Goal: Find specific page/section: Find specific page/section

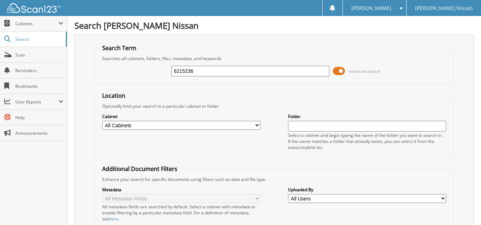
type input "6215236"
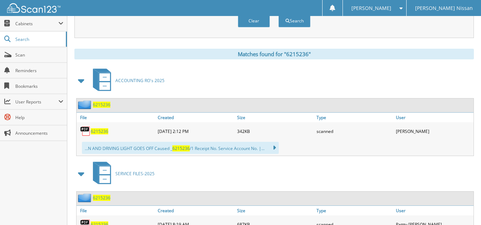
scroll to position [320, 0]
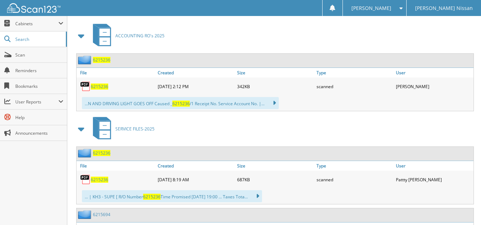
click at [96, 85] on span "6215236" at bounding box center [99, 87] width 17 height 6
click at [103, 179] on span "6215236" at bounding box center [99, 180] width 17 height 6
click at [92, 180] on span "6215236" at bounding box center [99, 180] width 17 height 6
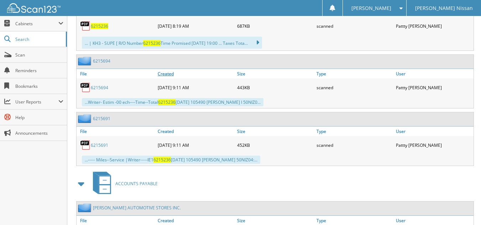
scroll to position [526, 0]
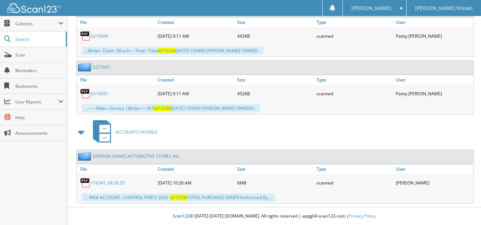
click at [94, 94] on link "6215691" at bounding box center [99, 94] width 17 height 6
